Goal: Navigation & Orientation: Find specific page/section

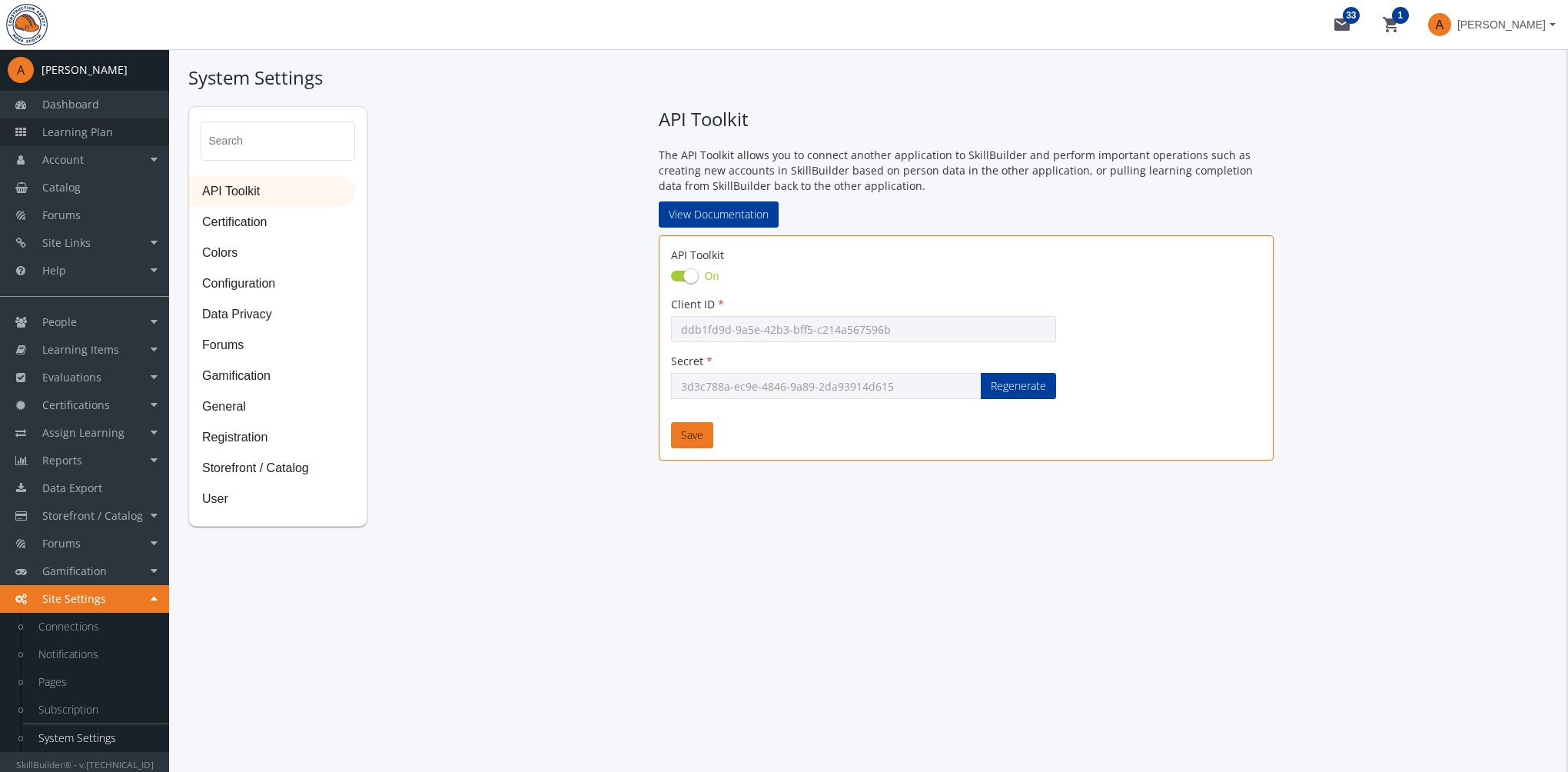
click at [92, 131] on span "Learning Plan" at bounding box center [78, 132] width 71 height 15
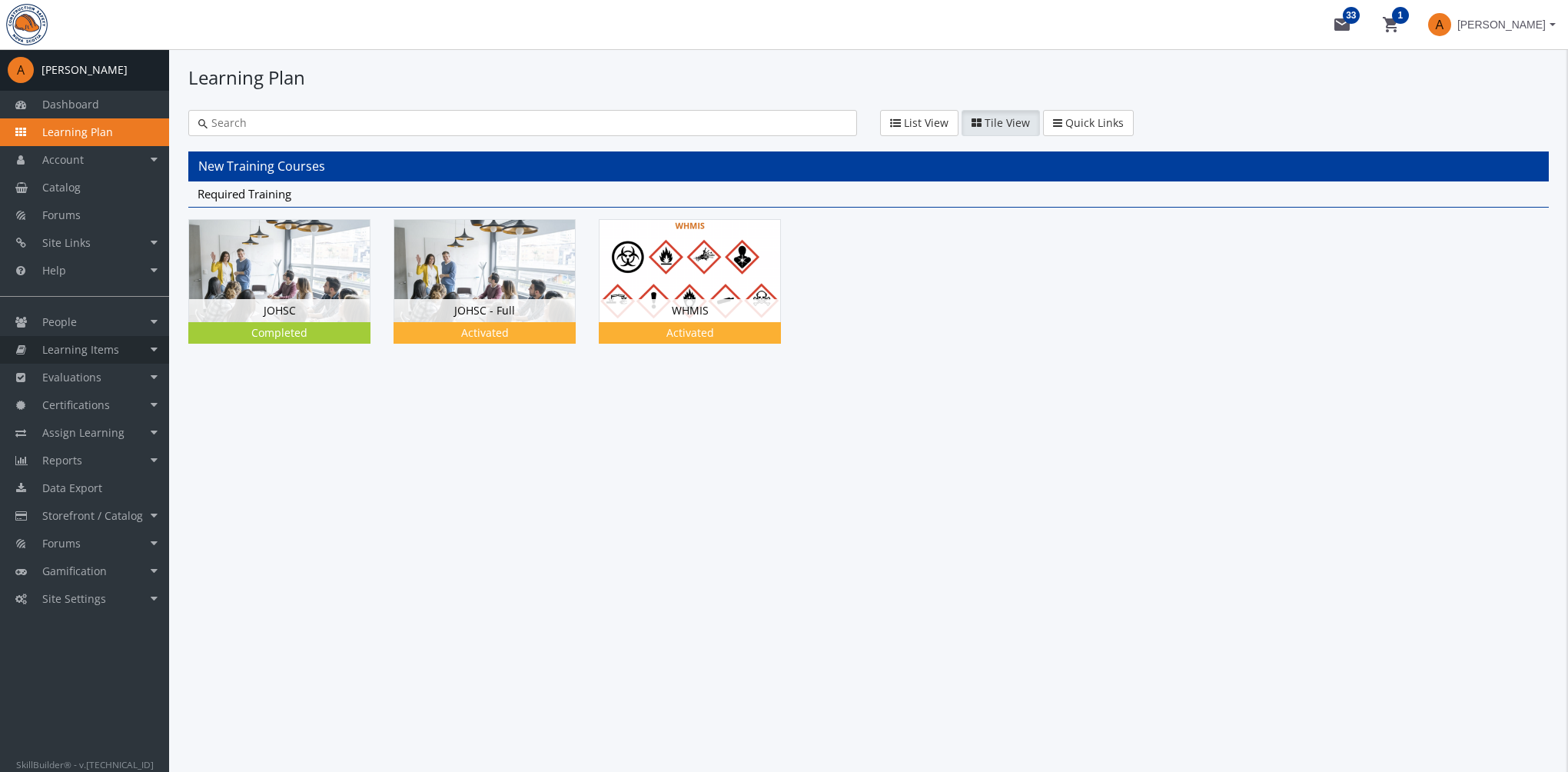
click at [111, 351] on span "Learning Items" at bounding box center [81, 349] width 77 height 15
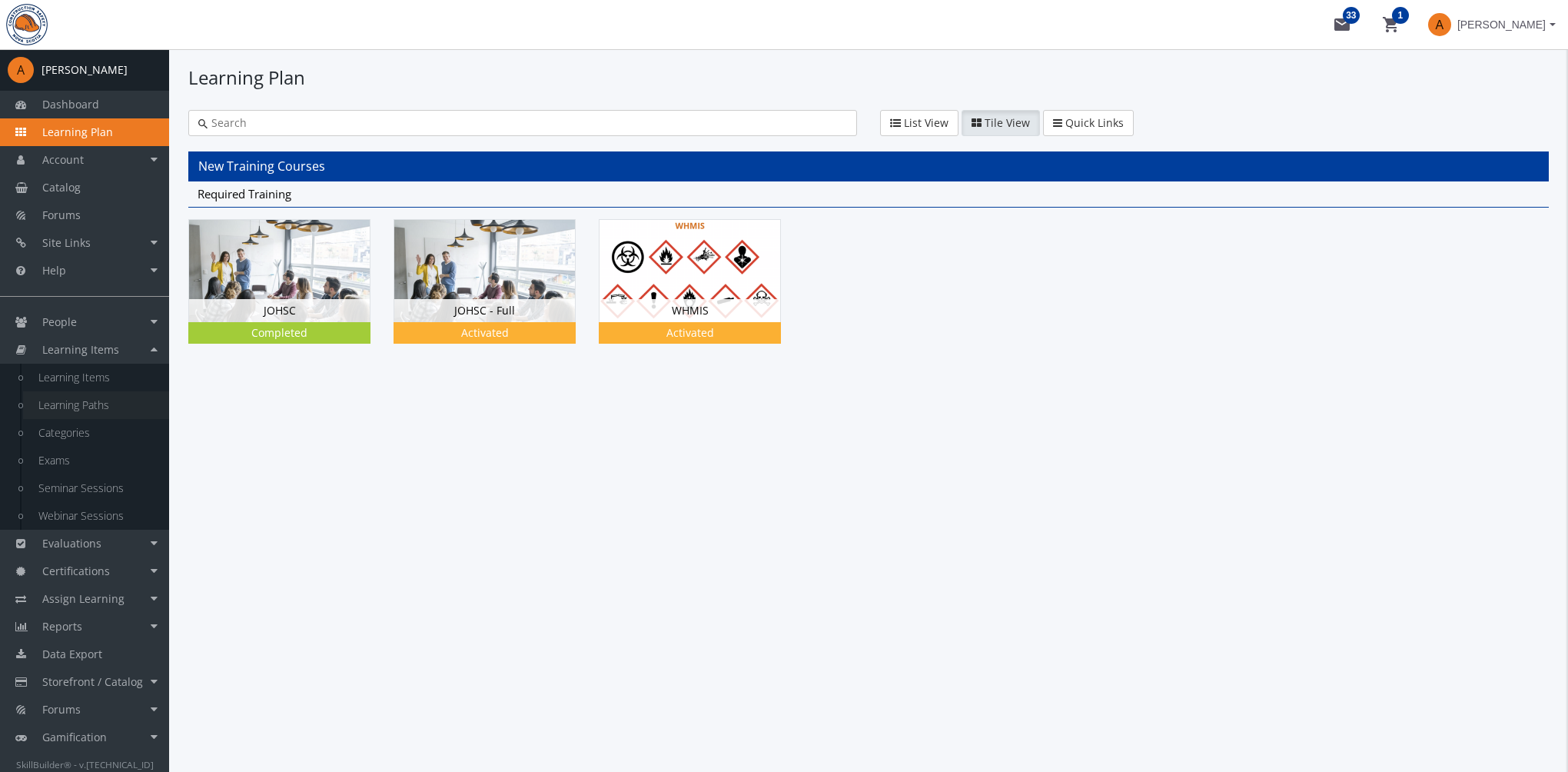
click at [115, 403] on link "Learning Paths" at bounding box center [96, 405] width 146 height 28
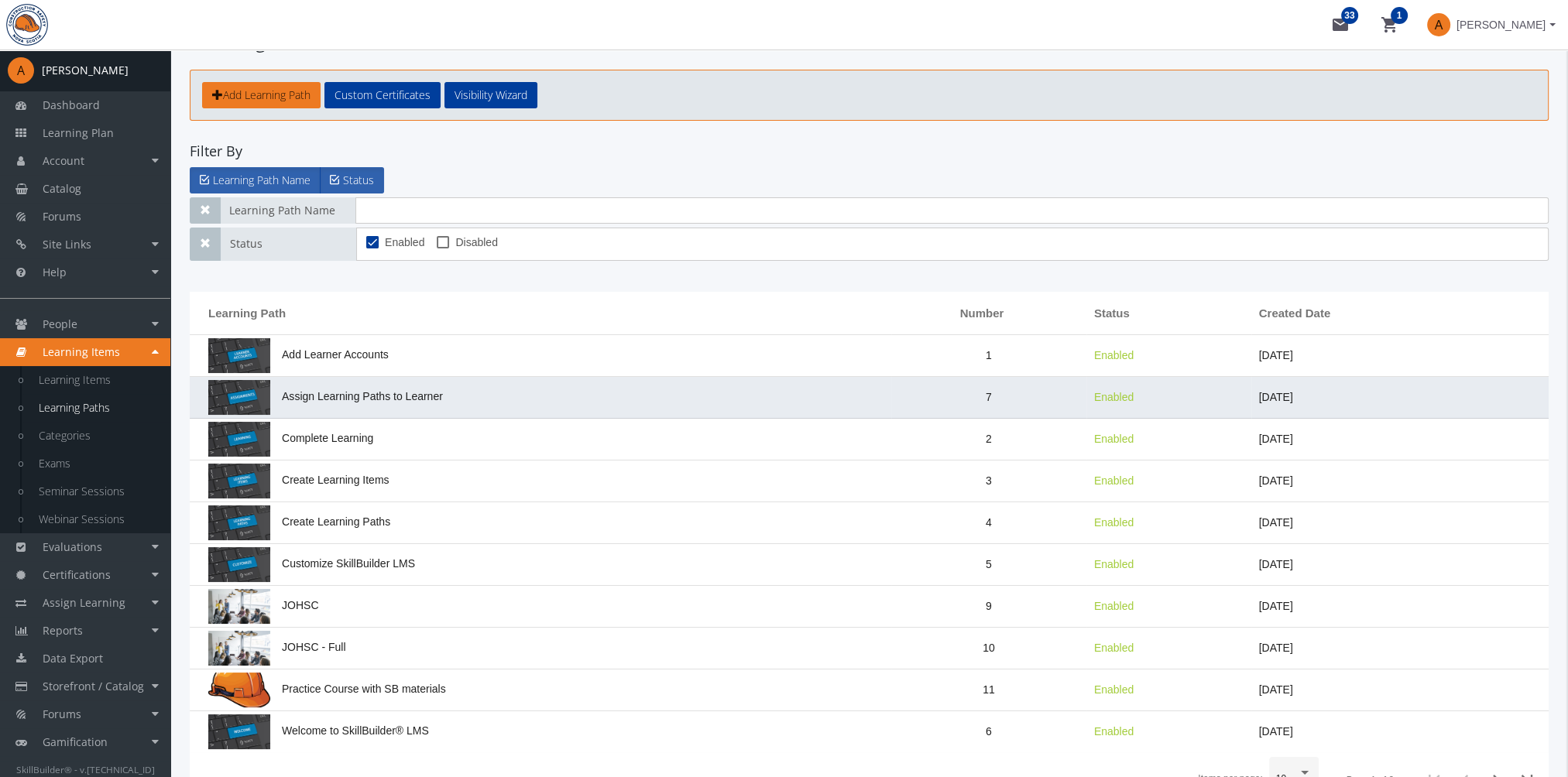
scroll to position [157, 0]
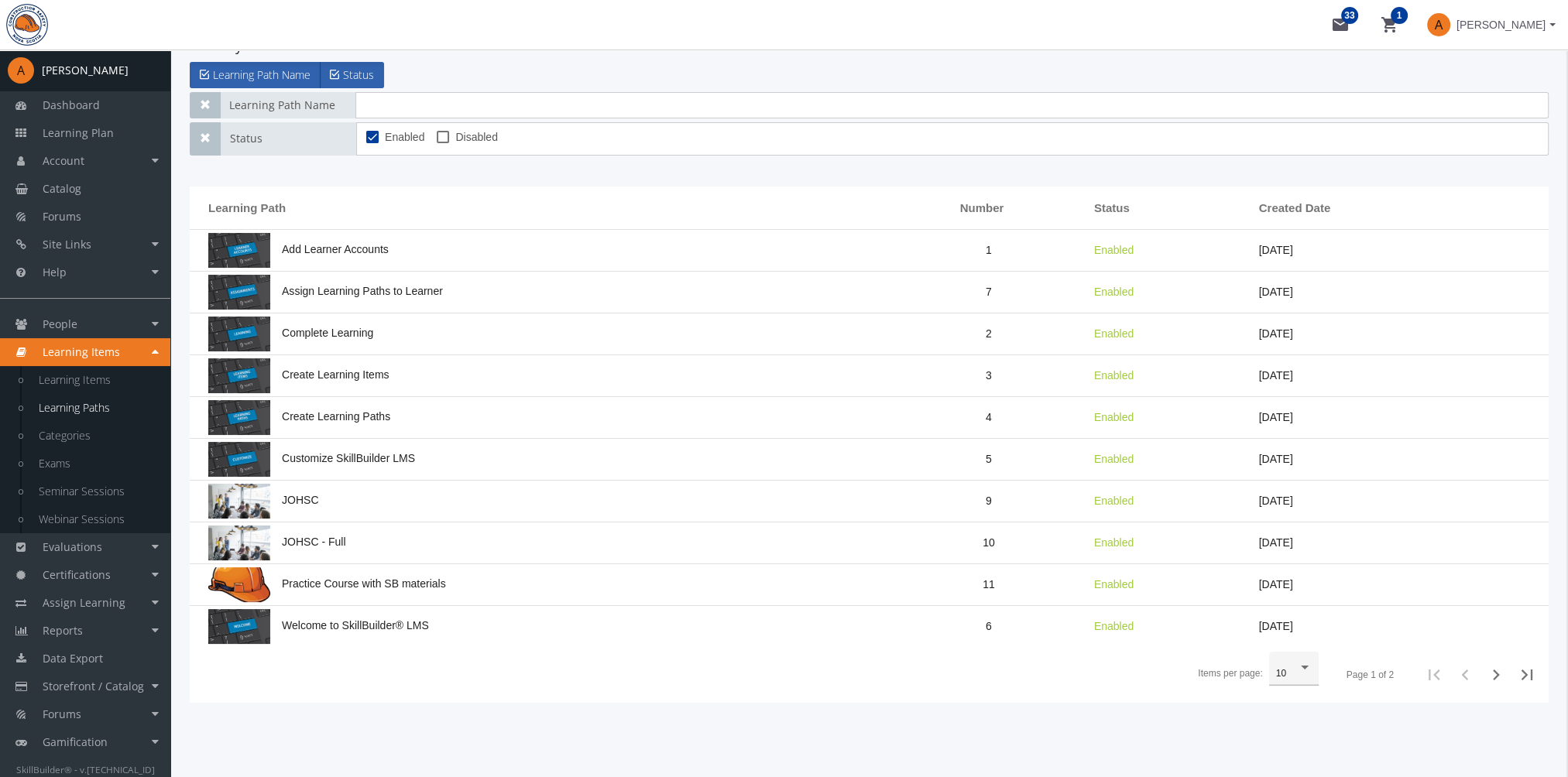
click at [1316, 662] on div "10" at bounding box center [1294, 668] width 50 height 35
click at [1299, 743] on span "100" at bounding box center [1296, 755] width 40 height 28
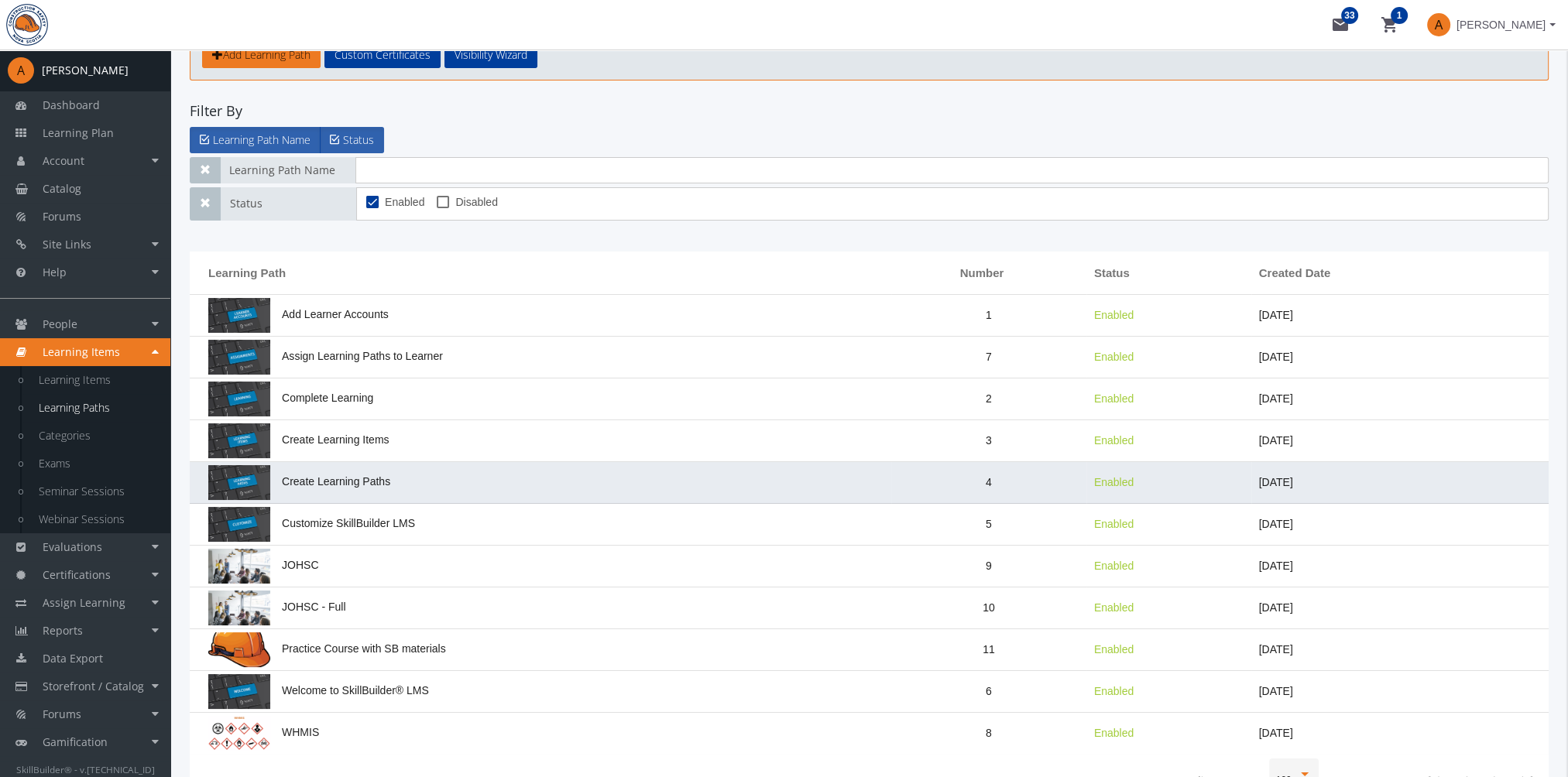
scroll to position [0, 0]
